Goal: Obtain resource: Download file/media

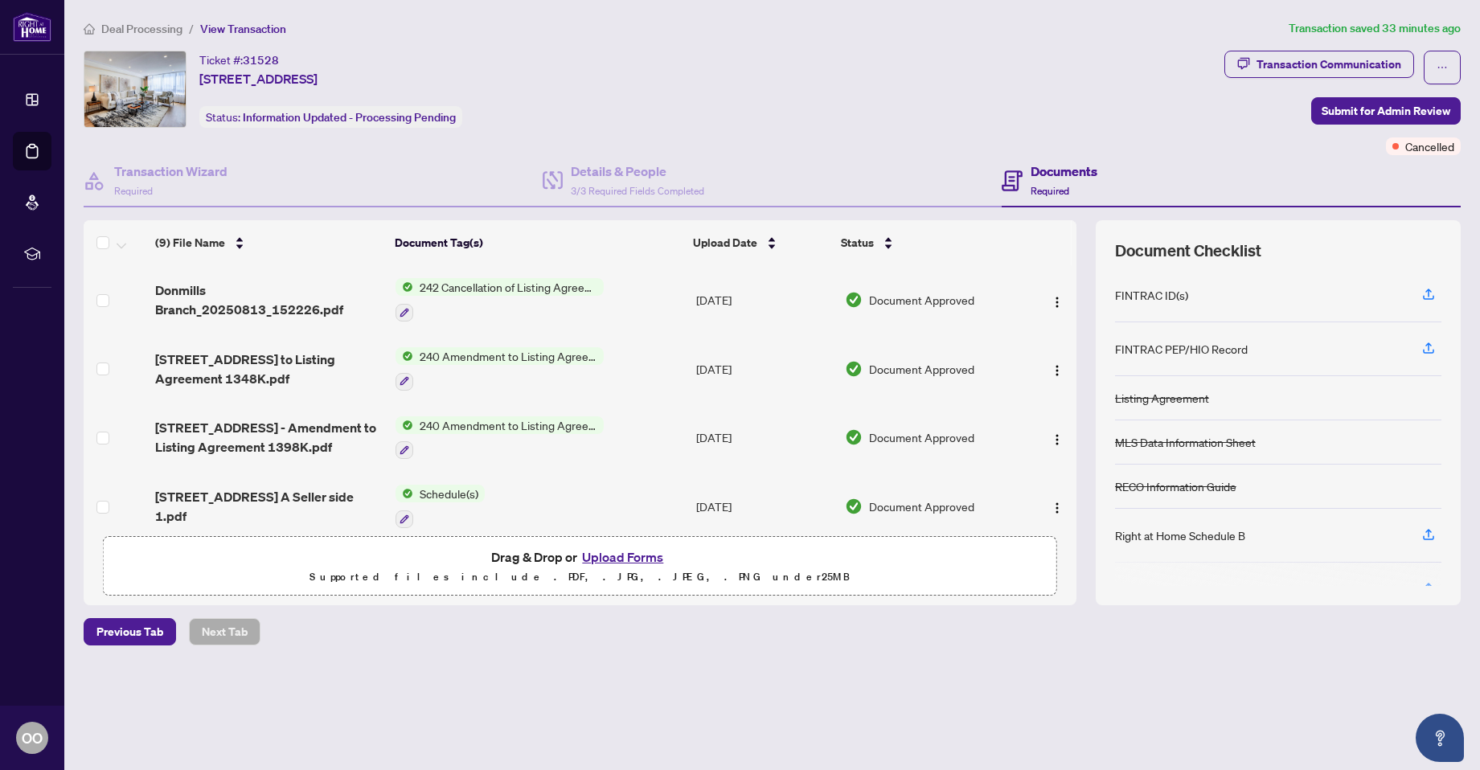
click at [489, 291] on span "242 Cancellation of Listing Agreement - Authority to Offer for Sale" at bounding box center [508, 287] width 190 height 18
click at [477, 370] on span "242 Cancellation of Listing Agreement - Authority to Offer for Sale" at bounding box center [506, 375] width 239 height 35
